Goal: Information Seeking & Learning: Learn about a topic

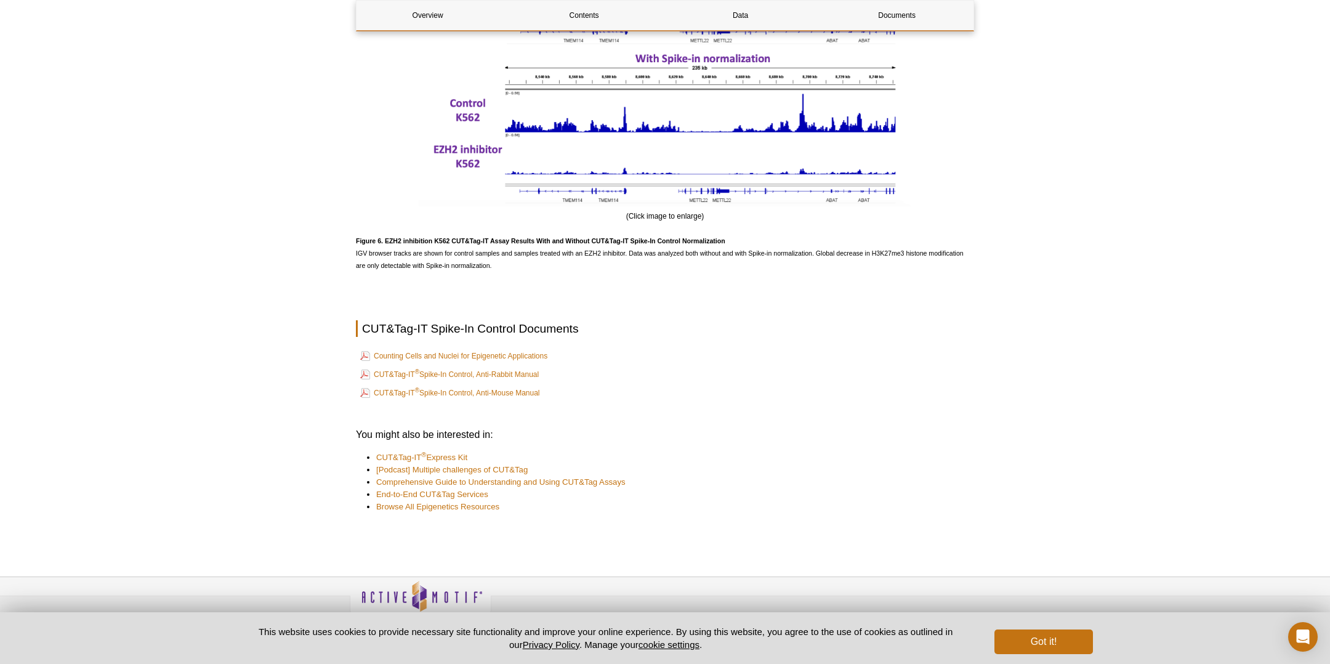
scroll to position [2418, 0]
click at [956, 192] on div "(Click image to enlarge)" at bounding box center [665, 56] width 618 height 330
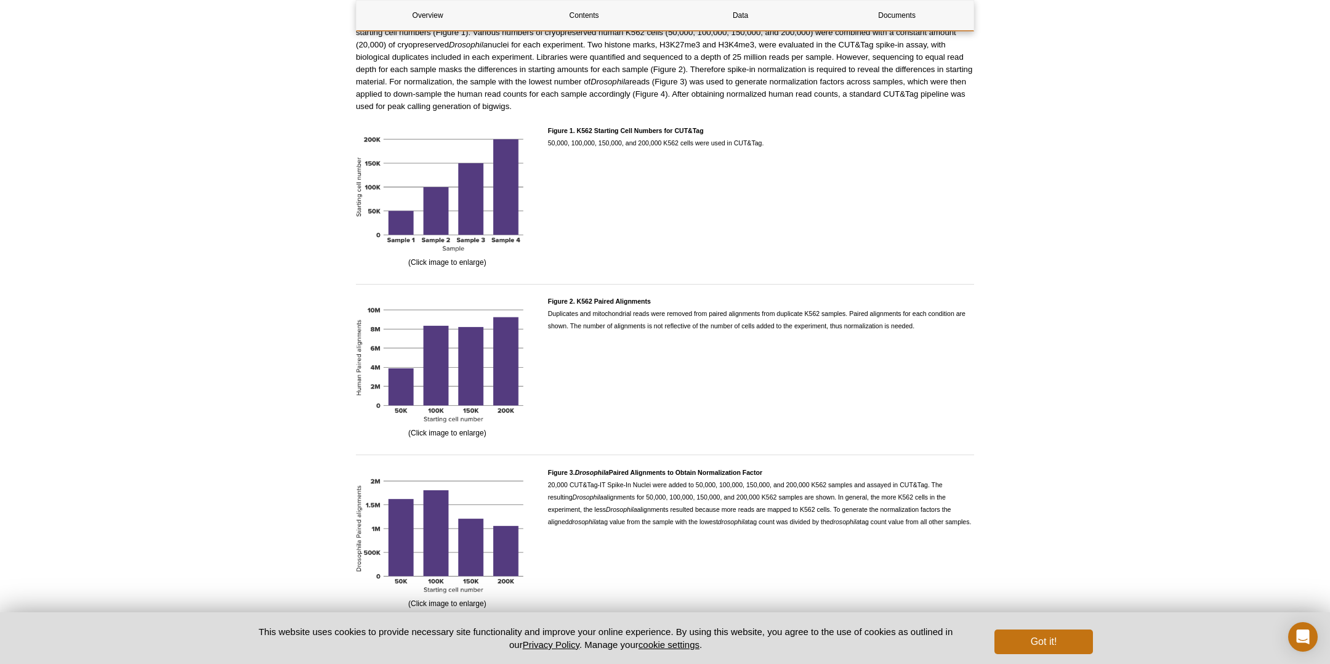
scroll to position [1238, 0]
click at [258, 236] on div "Active Motif Logo Enabling Epigenetics Research 0 Search Skip to content Active…" at bounding box center [665, 312] width 1330 height 3101
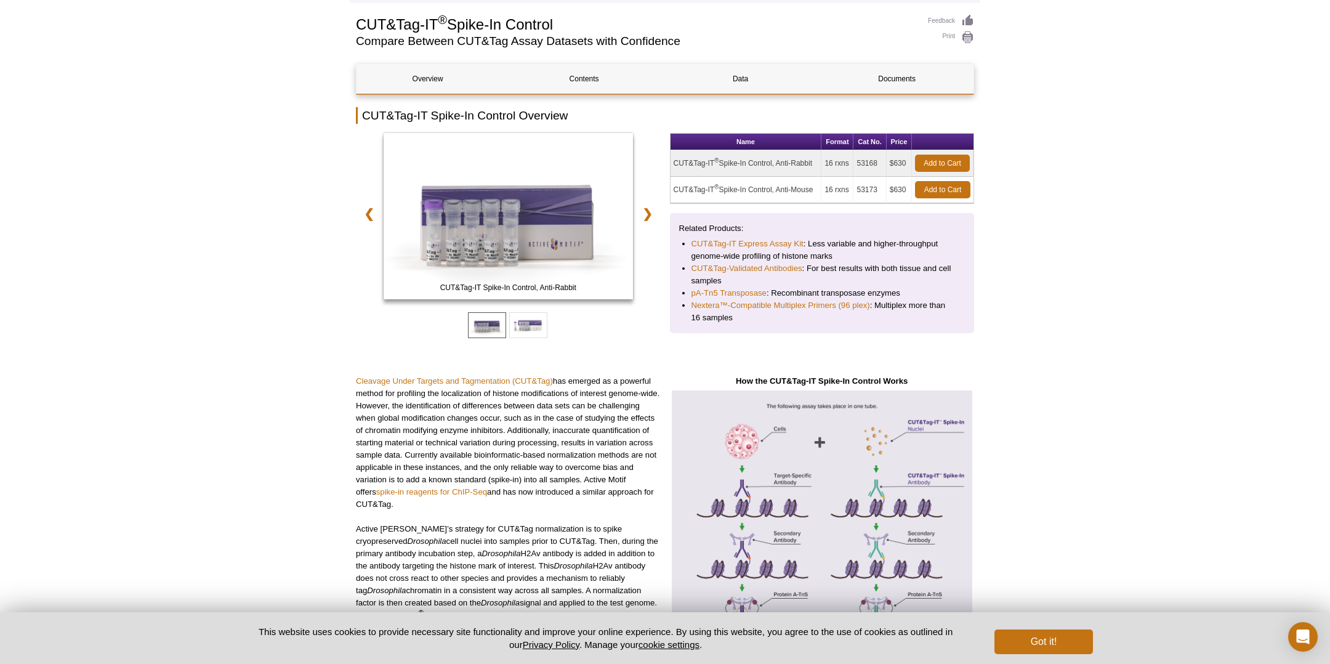
scroll to position [0, 0]
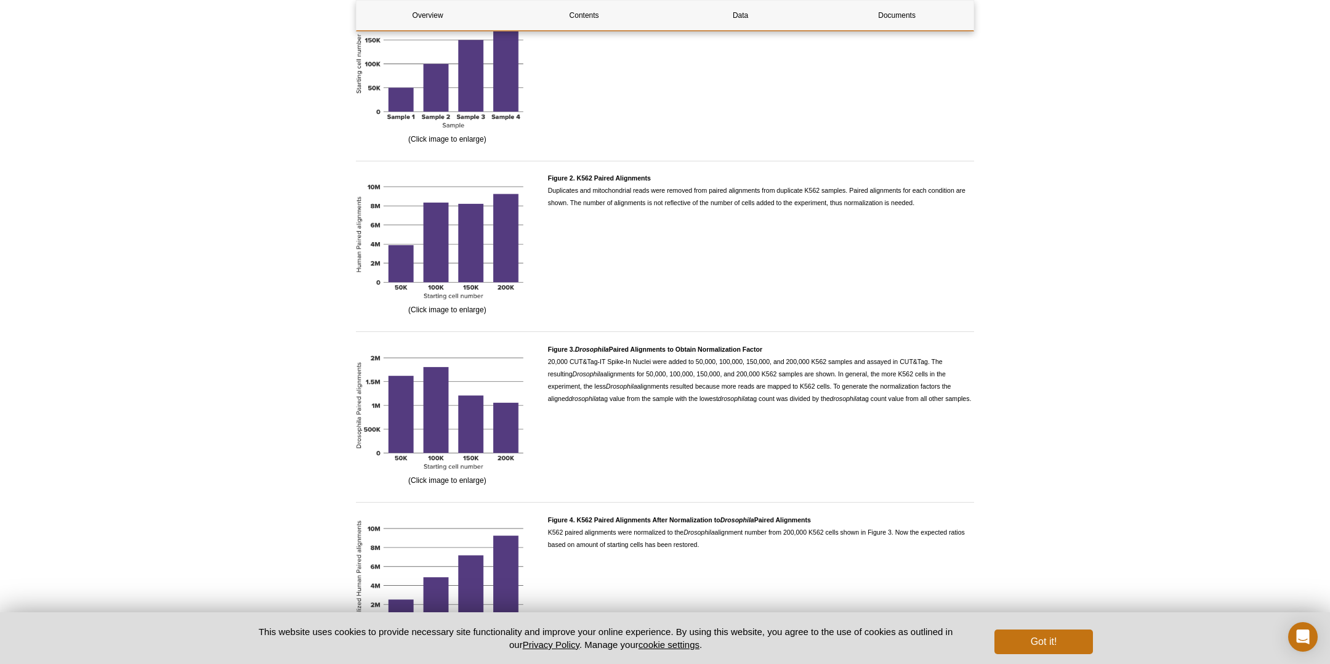
scroll to position [1354, 0]
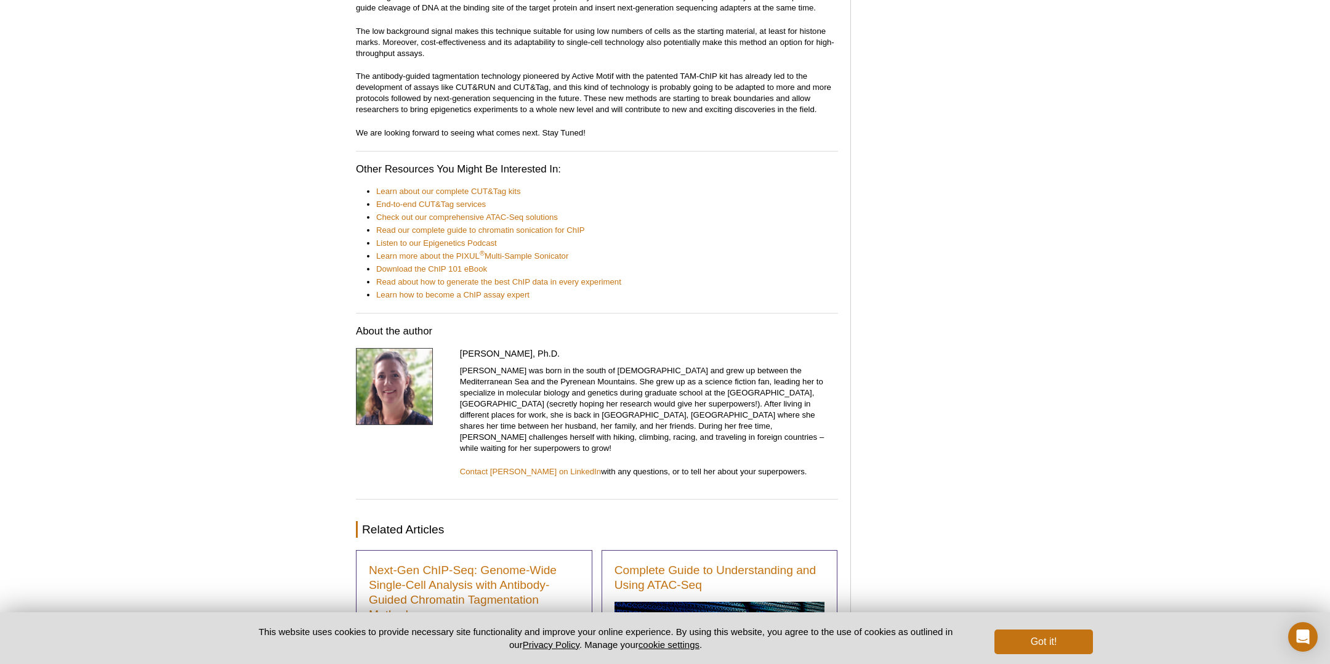
scroll to position [5711, 0]
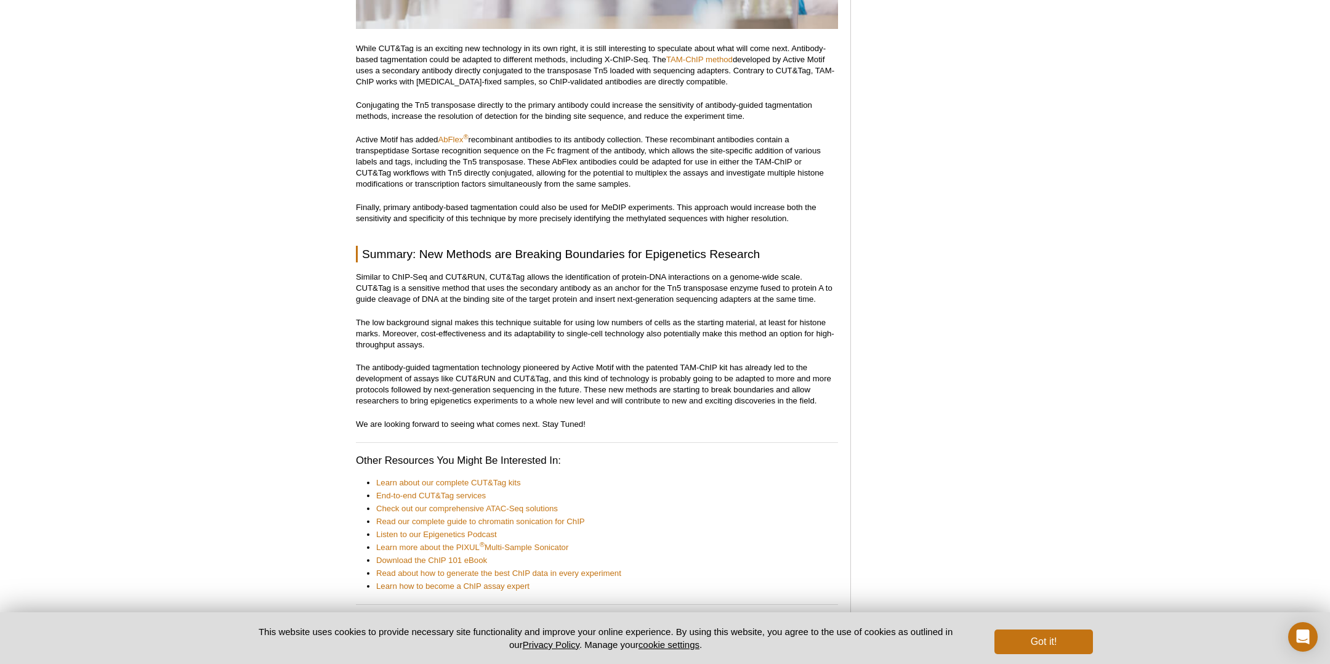
scroll to position [5420, 0]
click at [458, 490] on link "End-to-end CUT&Tag services" at bounding box center [431, 495] width 110 height 11
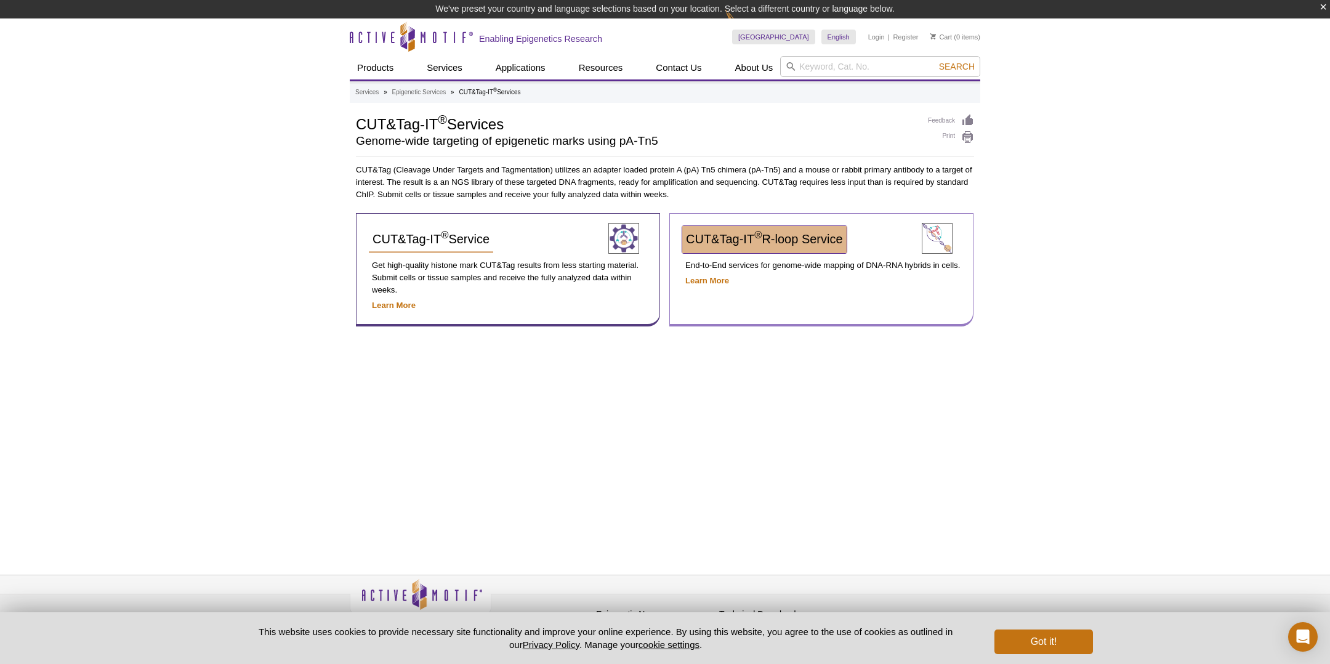
click at [783, 238] on span "CUT&Tag-IT ® R-loop Service" at bounding box center [764, 239] width 157 height 14
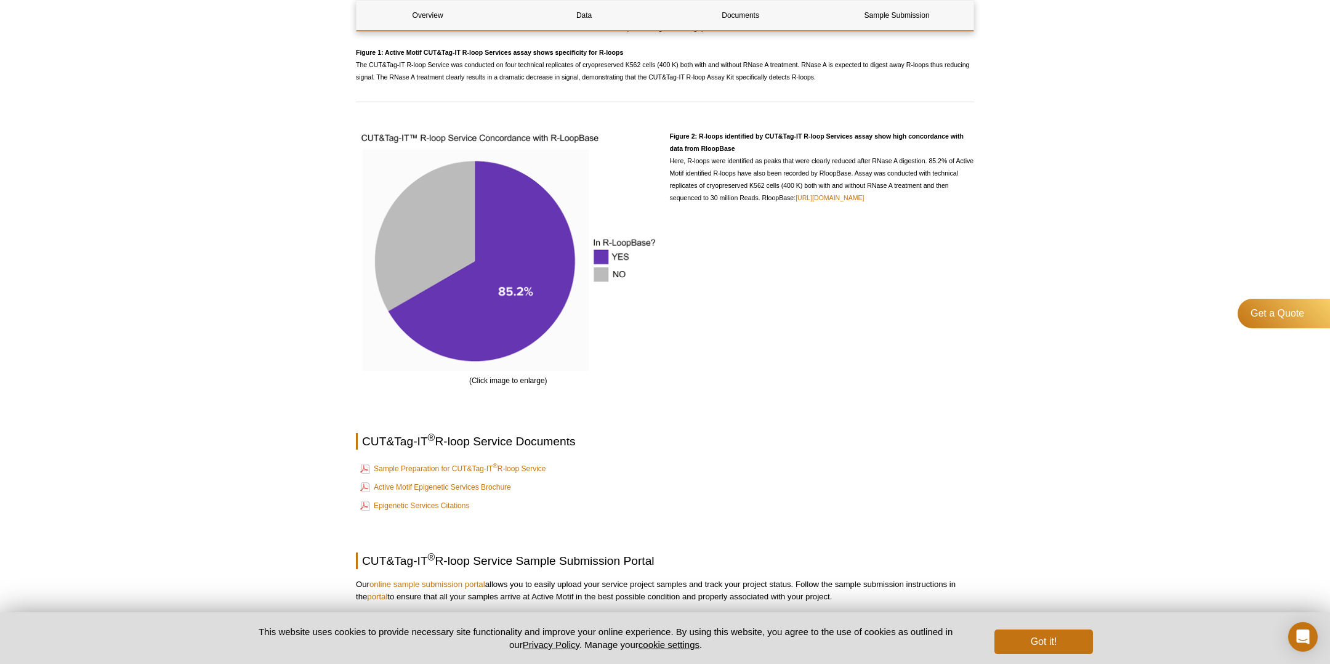
scroll to position [1373, 0]
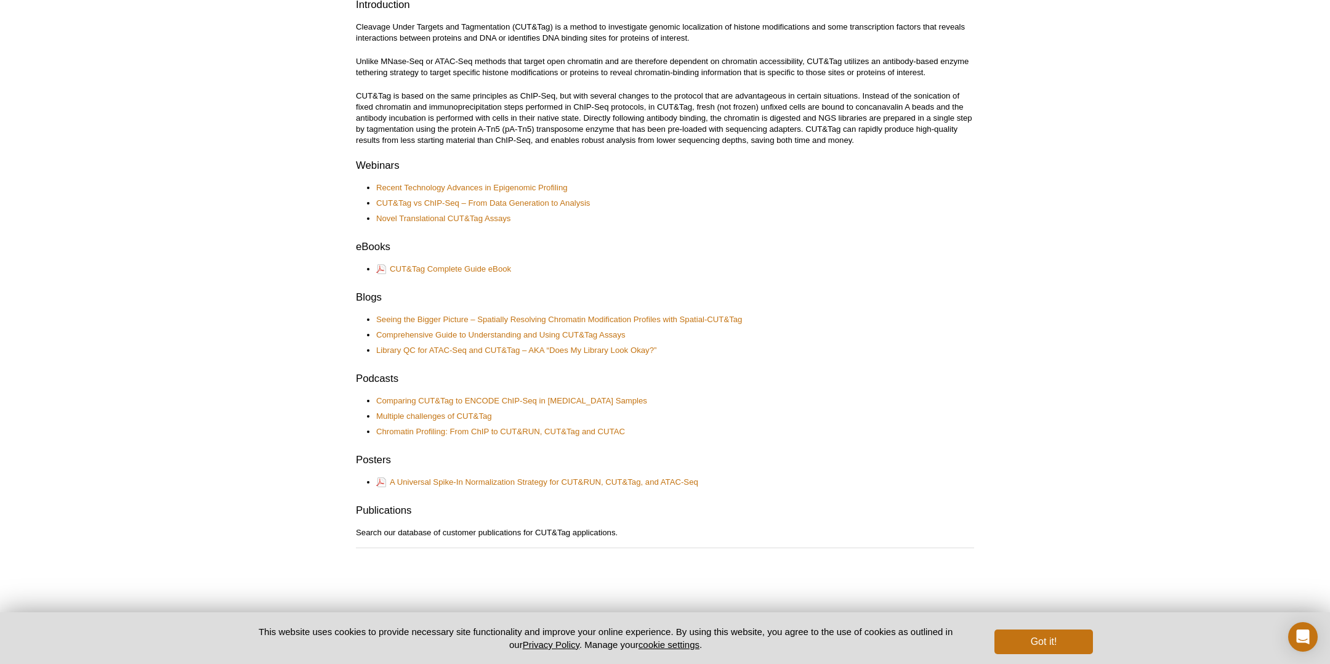
scroll to position [385, 0]
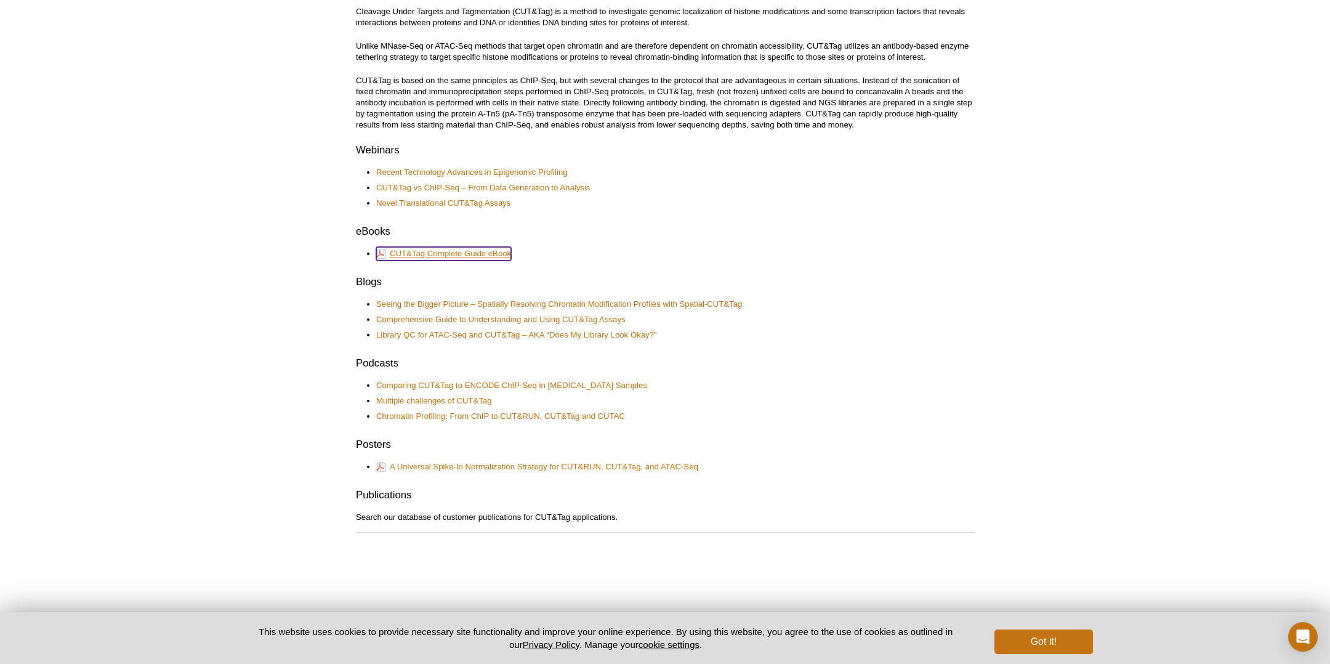
click at [475, 250] on link "CUT&Tag Complete Guide eBook" at bounding box center [443, 254] width 135 height 14
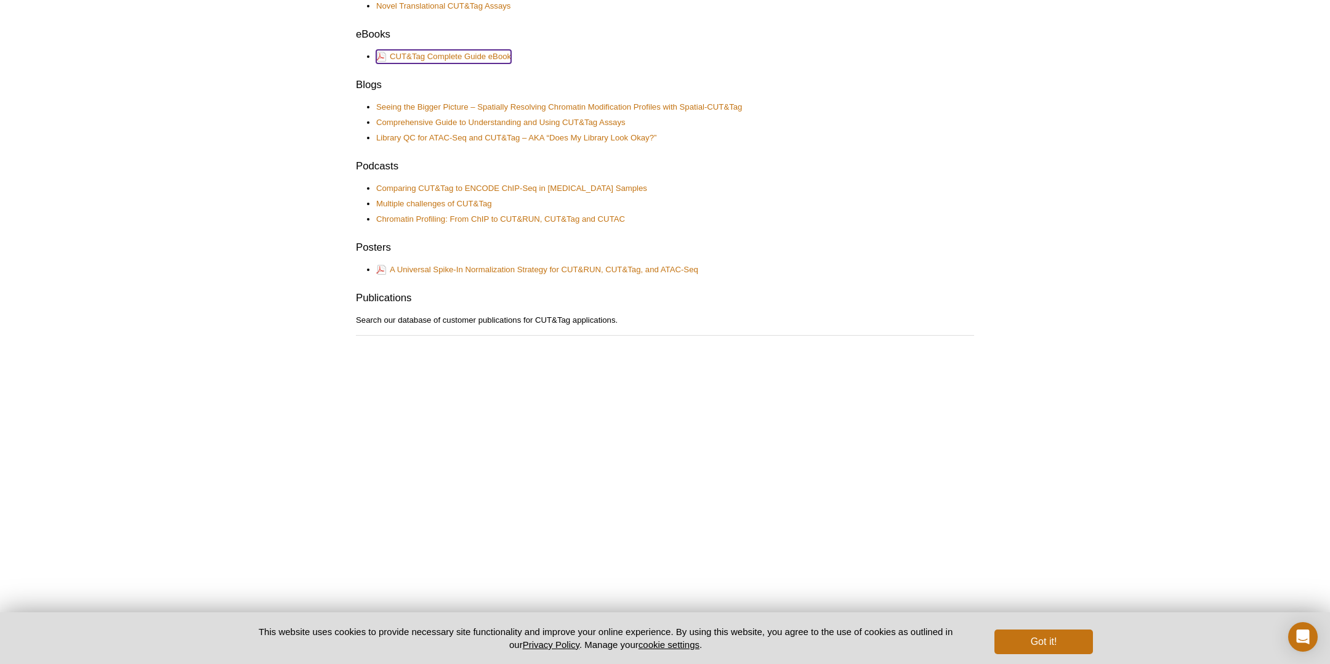
scroll to position [583, 0]
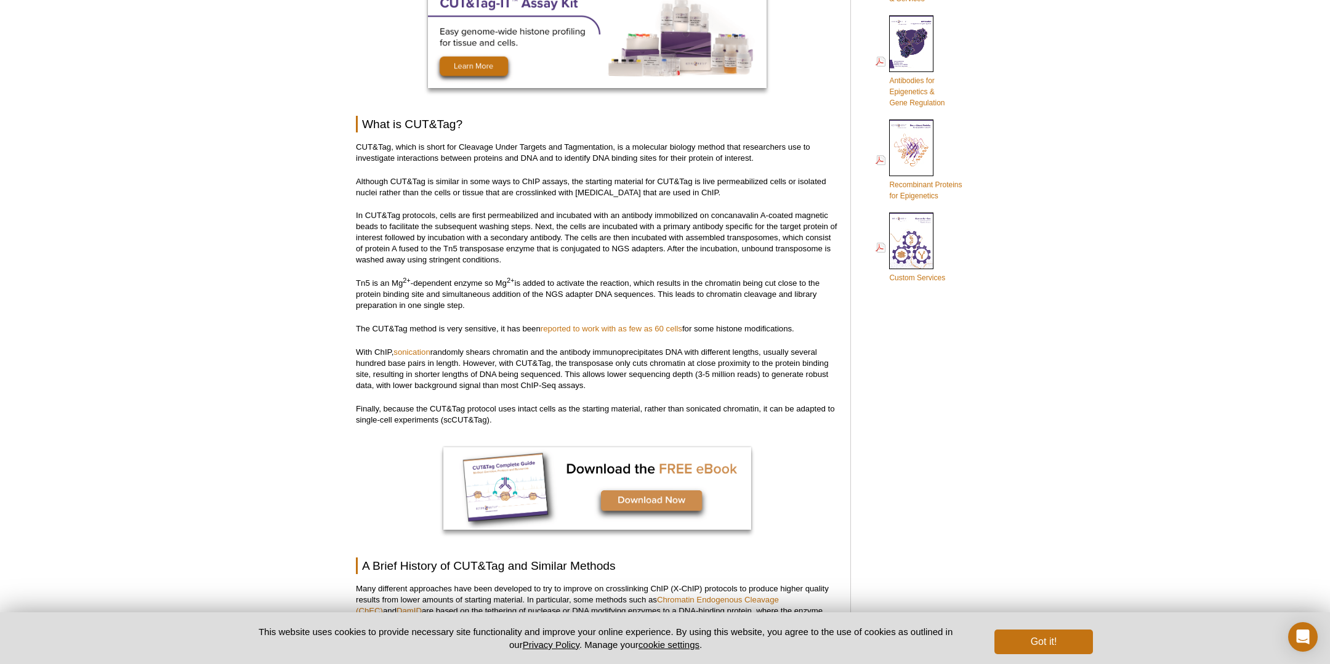
scroll to position [666, 0]
